Goal: Information Seeking & Learning: Learn about a topic

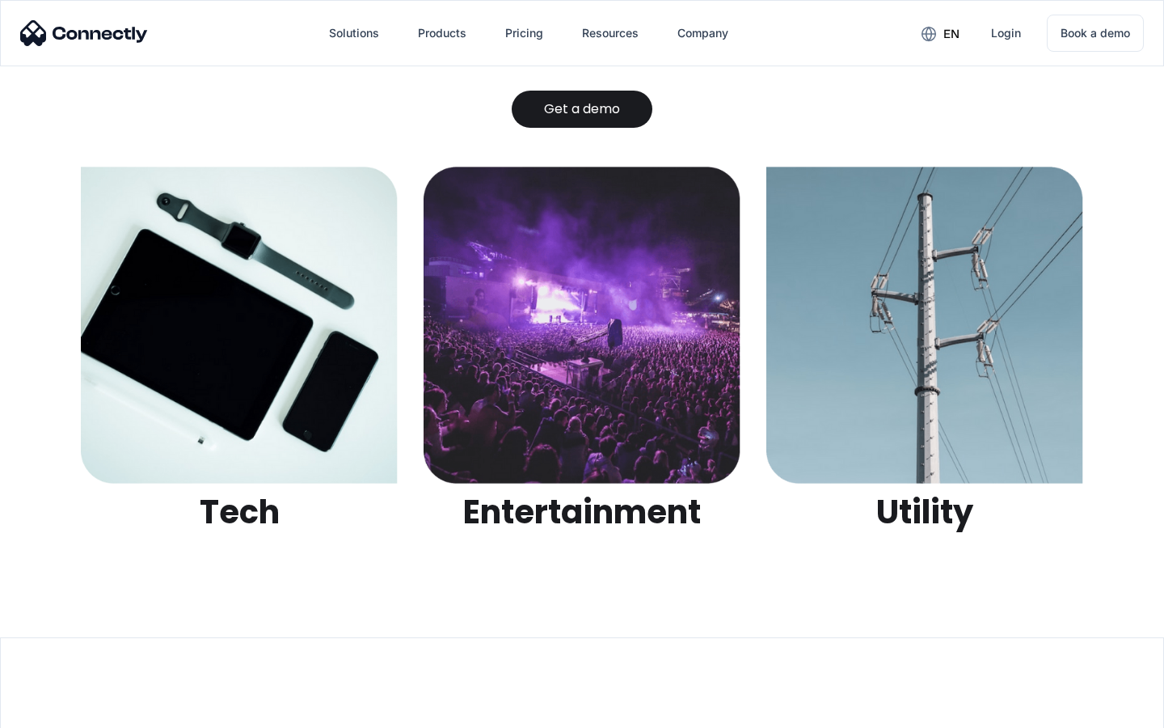
scroll to position [5101, 0]
